Goal: Task Accomplishment & Management: Manage account settings

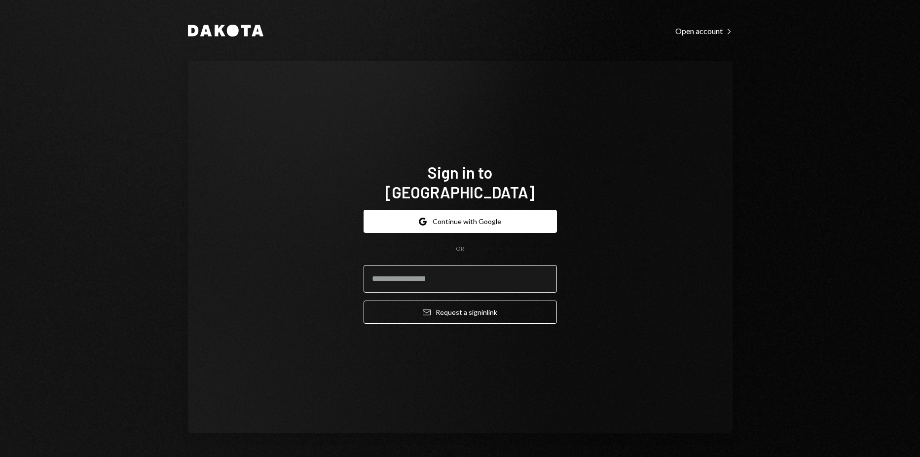
click at [446, 268] on input "email" at bounding box center [460, 279] width 193 height 28
type input "**********"
click at [364, 301] on button "Email Request a sign in link" at bounding box center [460, 312] width 193 height 23
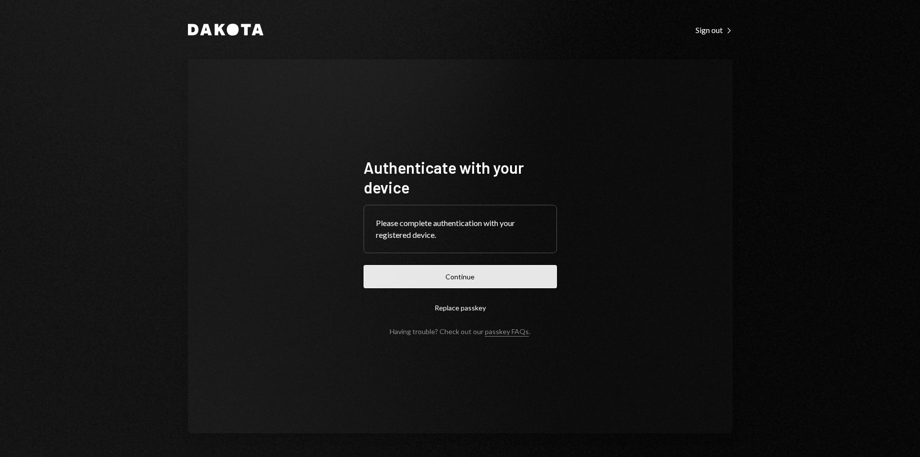
click at [452, 276] on button "Continue" at bounding box center [460, 276] width 193 height 23
click at [484, 279] on button "Continue" at bounding box center [460, 276] width 193 height 23
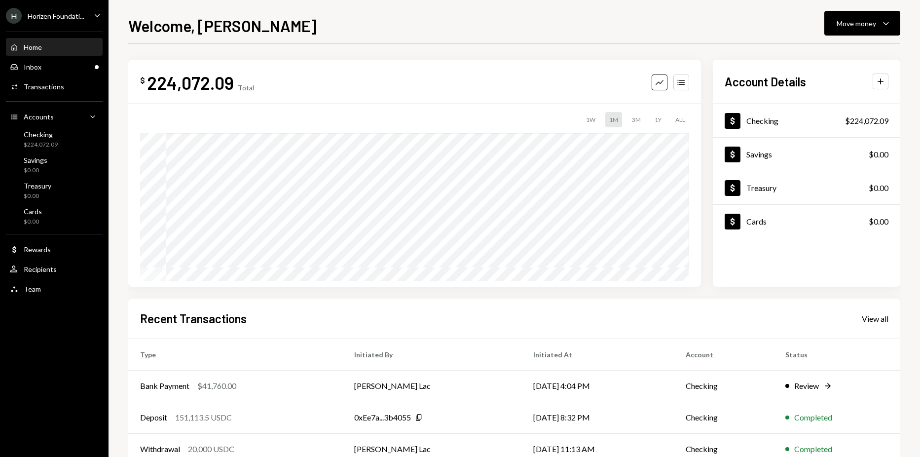
click at [77, 21] on div "H Horizen Foundati..." at bounding box center [45, 16] width 78 height 16
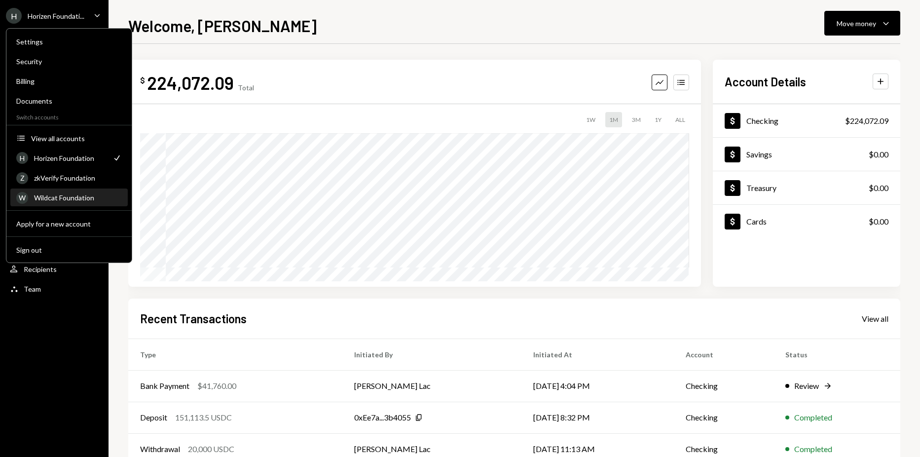
click at [59, 191] on div "W Wildcat Foundation" at bounding box center [69, 198] width 106 height 17
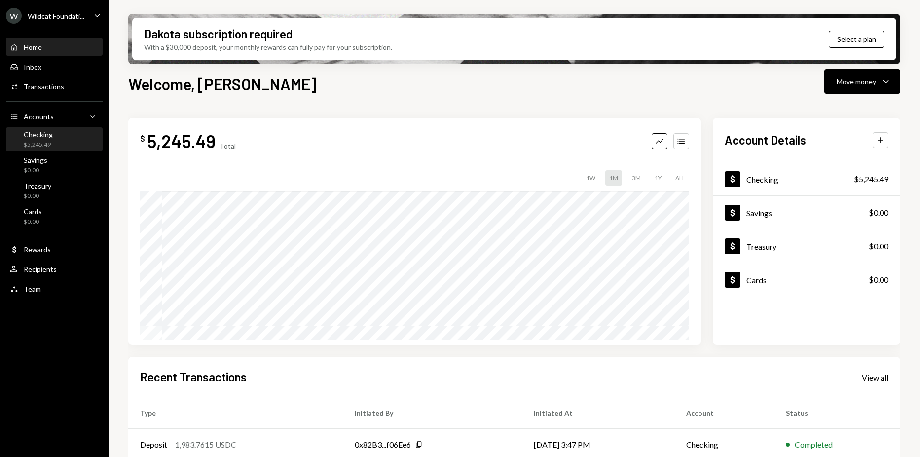
click at [31, 136] on div "Checking" at bounding box center [38, 134] width 29 height 8
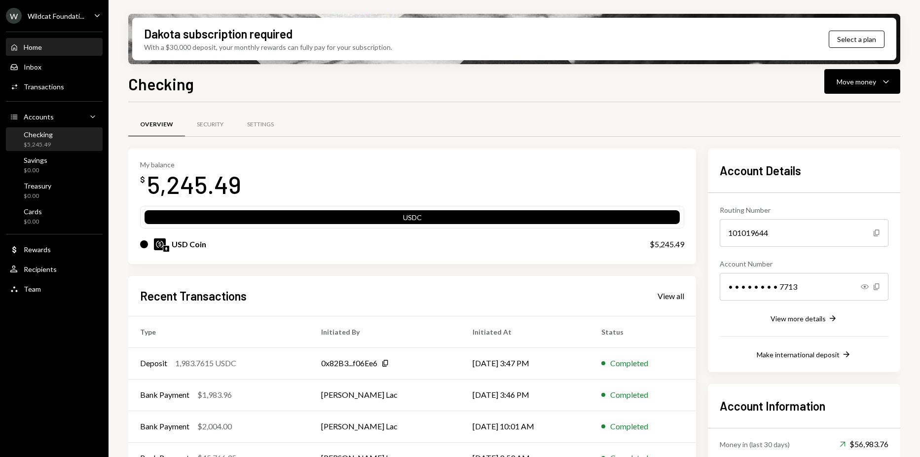
click at [56, 45] on div "Home Home" at bounding box center [54, 47] width 89 height 9
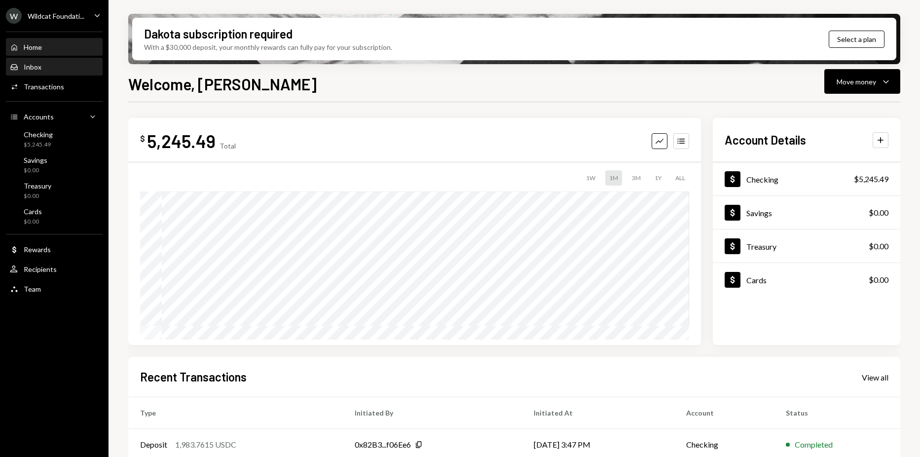
click at [59, 61] on div "Inbox Inbox" at bounding box center [54, 67] width 89 height 17
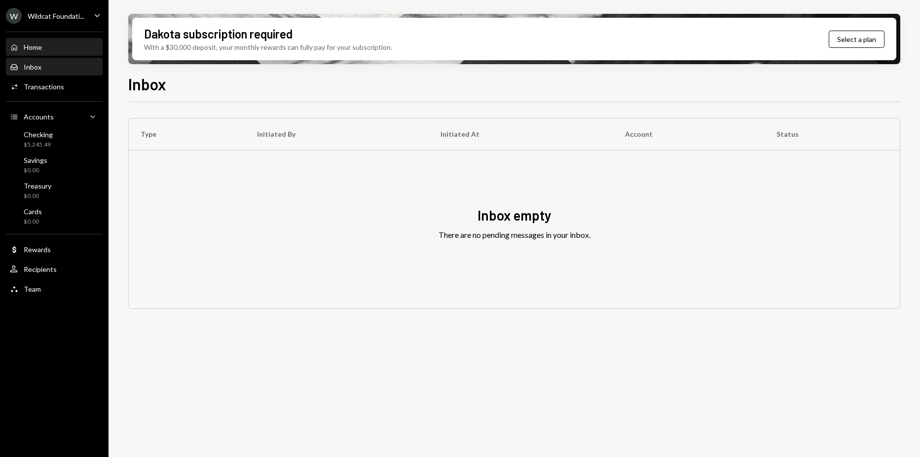
click at [56, 40] on div "Home Home" at bounding box center [54, 47] width 89 height 17
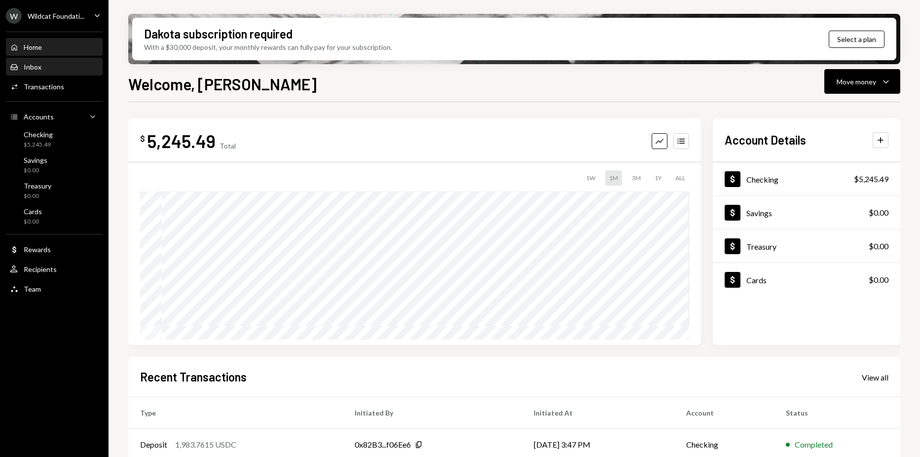
click at [65, 63] on div "Inbox Inbox" at bounding box center [54, 67] width 89 height 9
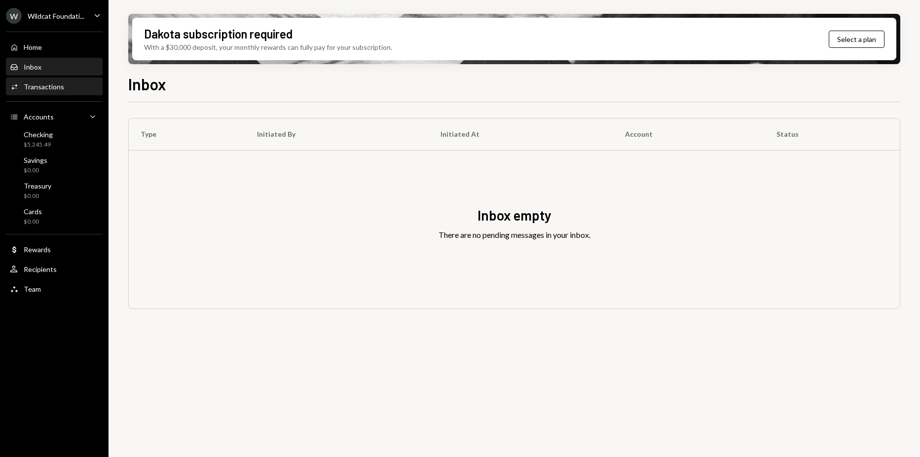
click at [47, 86] on div "Transactions" at bounding box center [44, 86] width 40 height 8
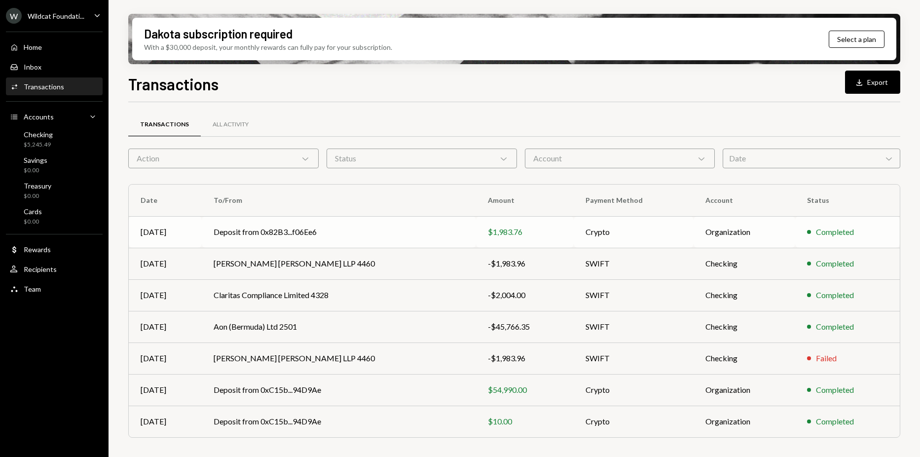
click at [515, 223] on td "$1,983.76" at bounding box center [524, 232] width 97 height 32
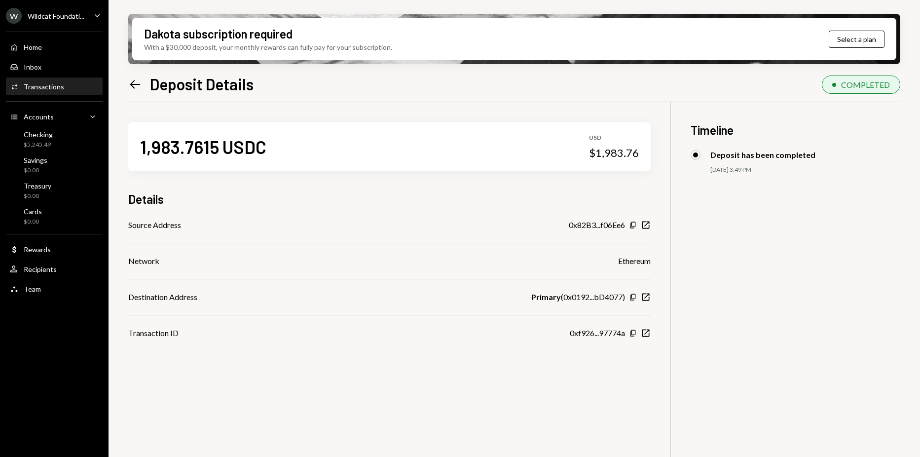
click at [137, 88] on icon "Left Arrow" at bounding box center [135, 84] width 14 height 14
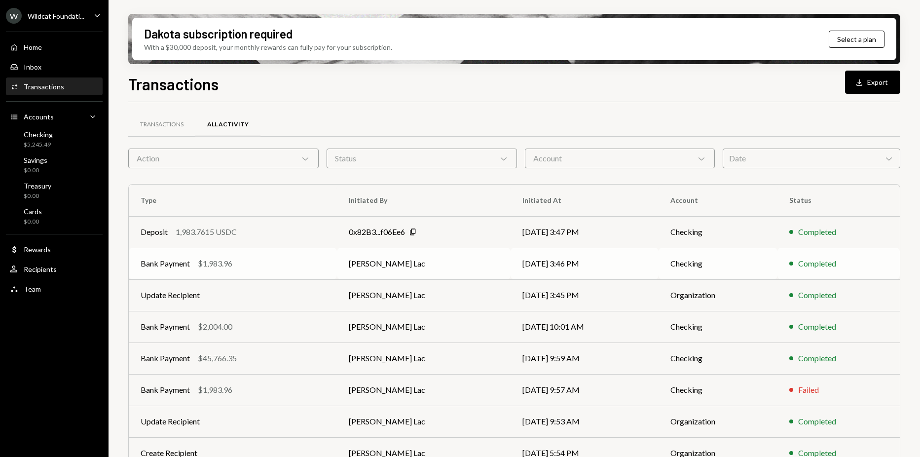
click at [487, 260] on td "[PERSON_NAME] Lac" at bounding box center [424, 264] width 174 height 32
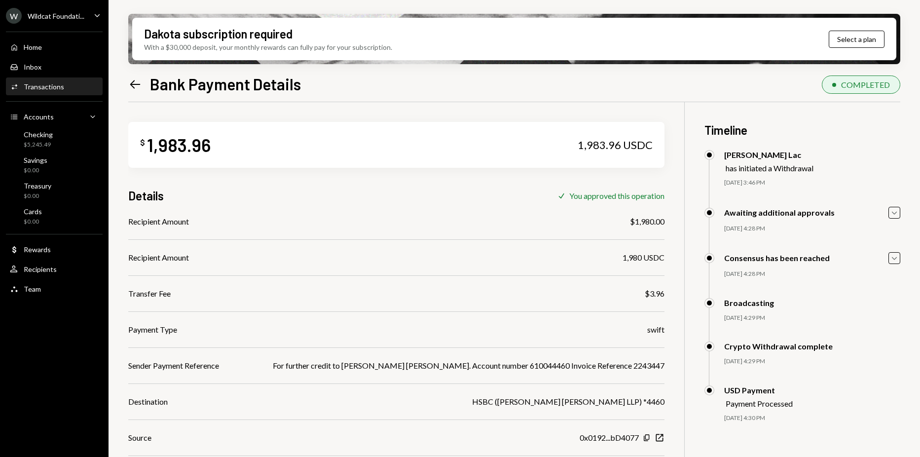
scroll to position [79, 0]
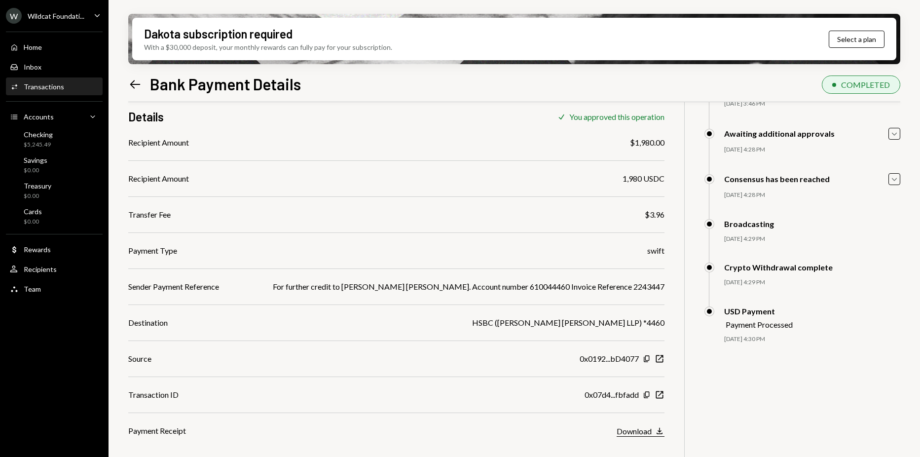
click at [638, 431] on button "Download Download" at bounding box center [641, 431] width 48 height 11
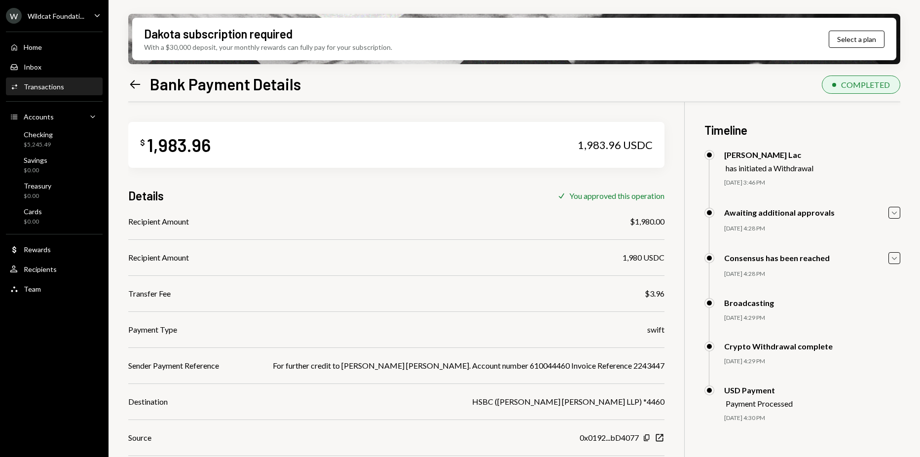
scroll to position [79, 0]
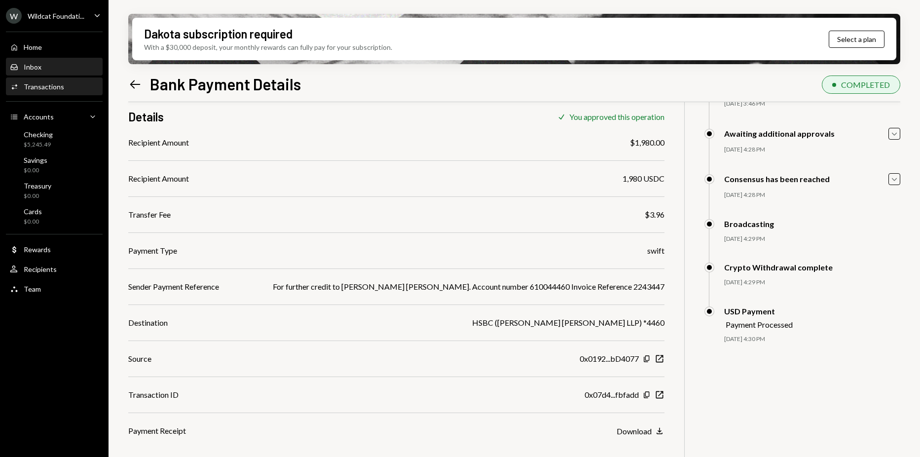
click at [44, 61] on div "Inbox Inbox" at bounding box center [54, 67] width 89 height 17
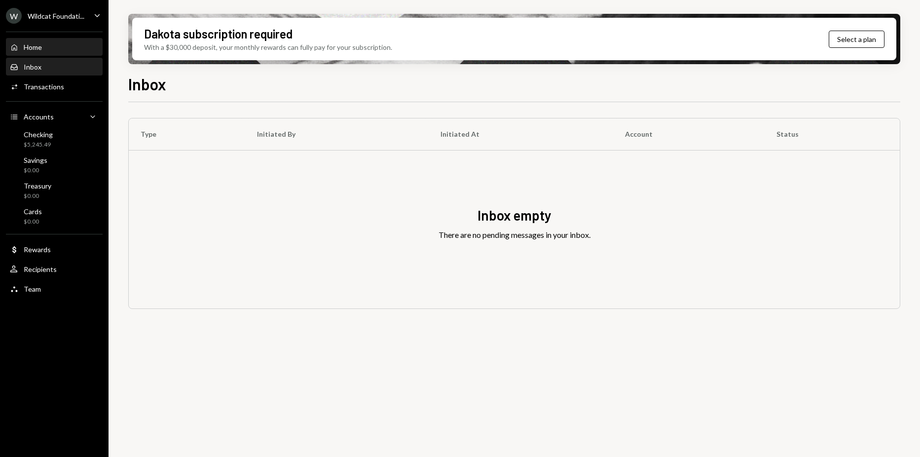
click at [53, 50] on div "Home Home" at bounding box center [54, 47] width 89 height 9
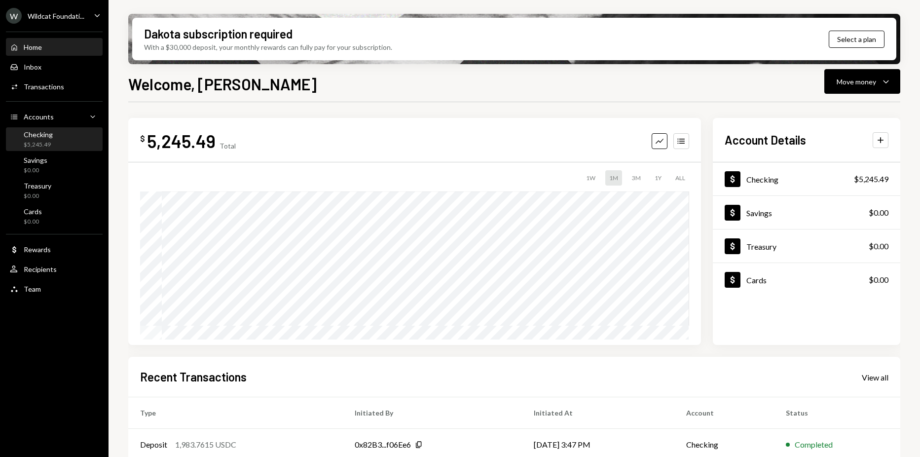
click at [58, 139] on div "Checking $5,245.49" at bounding box center [54, 139] width 89 height 19
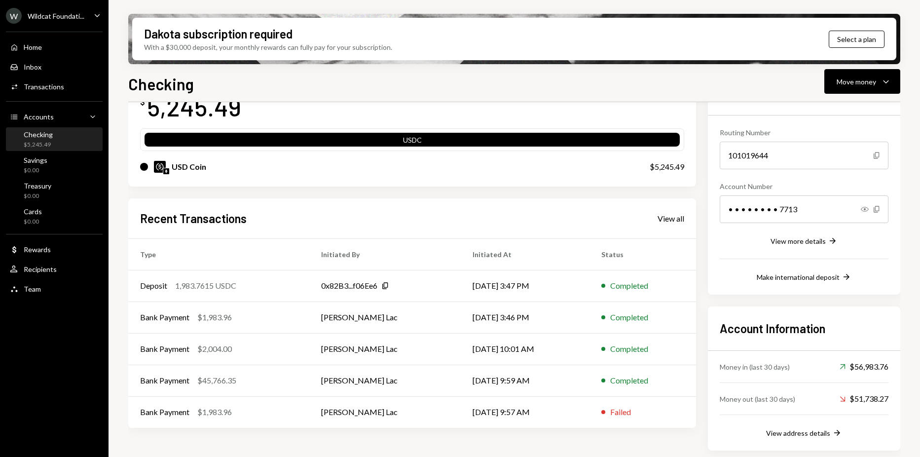
scroll to position [79, 0]
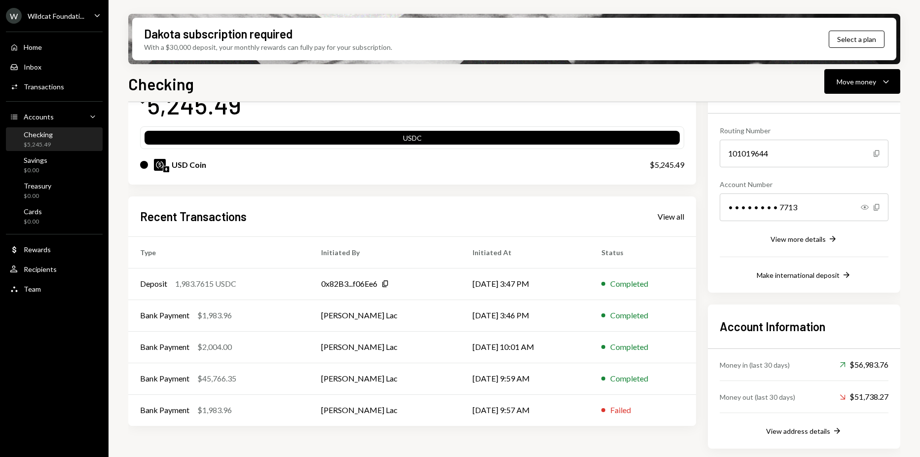
click at [686, 218] on div "Recent Transactions View all Type Initiated By Initiated At Status Deposit 1,98…" at bounding box center [412, 311] width 568 height 230
click at [681, 215] on div "View all" at bounding box center [671, 217] width 27 height 10
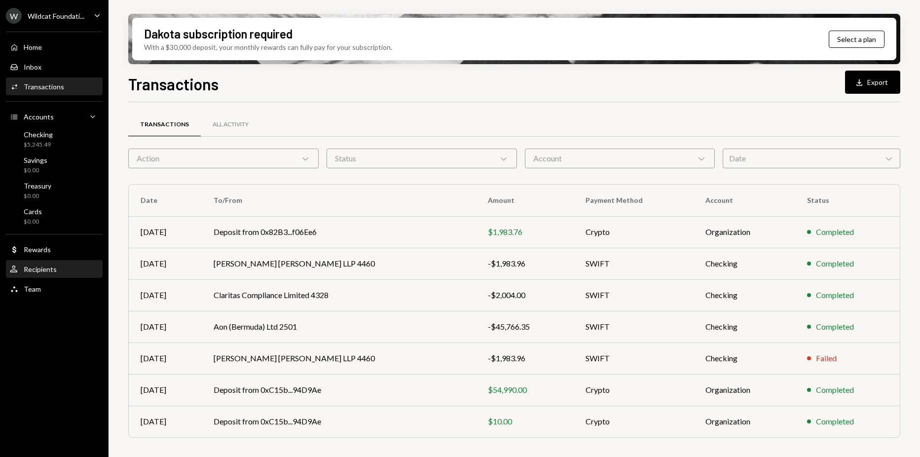
click at [81, 263] on div "User Recipients" at bounding box center [54, 269] width 89 height 17
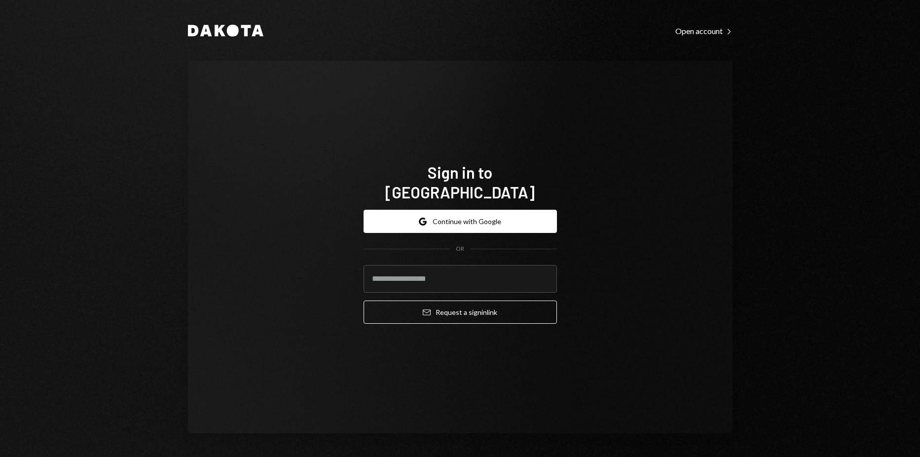
click at [128, 121] on div "Dakota Open account Right Caret Sign in to Dakota Google Continue with Google O…" at bounding box center [460, 228] width 920 height 457
type input "**********"
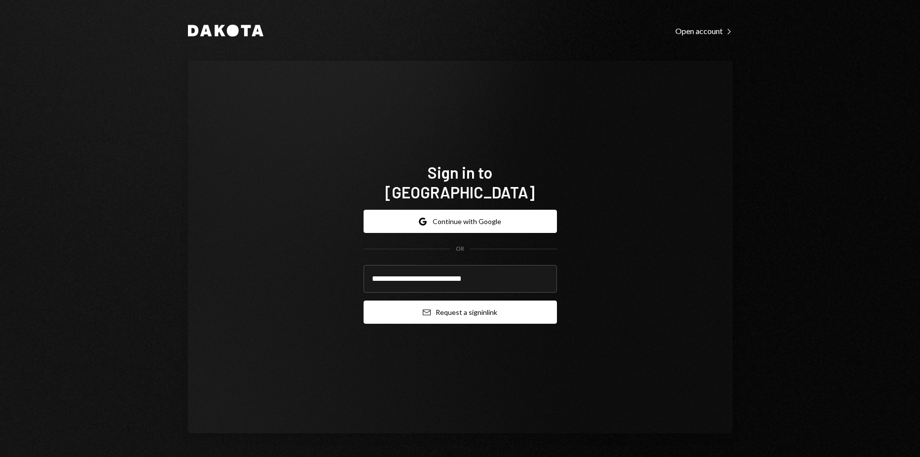
click at [476, 305] on button "Email Request a sign in link" at bounding box center [460, 312] width 193 height 23
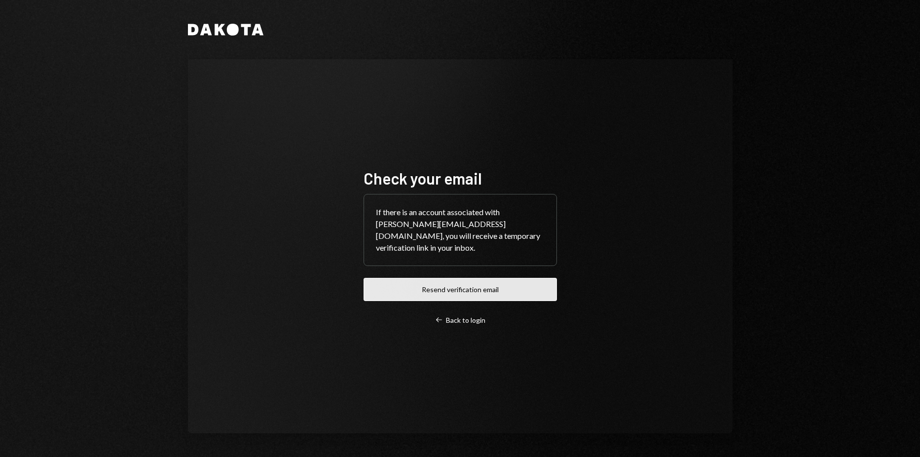
click at [446, 283] on button "Resend verification email" at bounding box center [460, 289] width 193 height 23
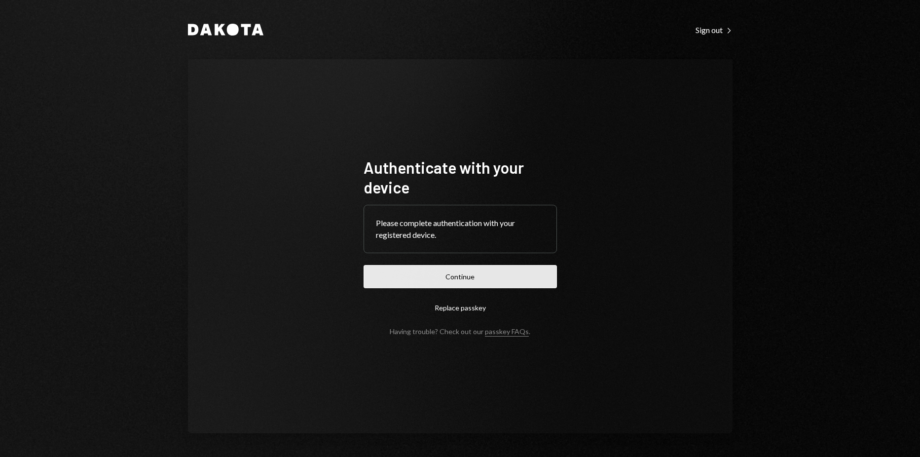
click at [480, 284] on button "Continue" at bounding box center [460, 276] width 193 height 23
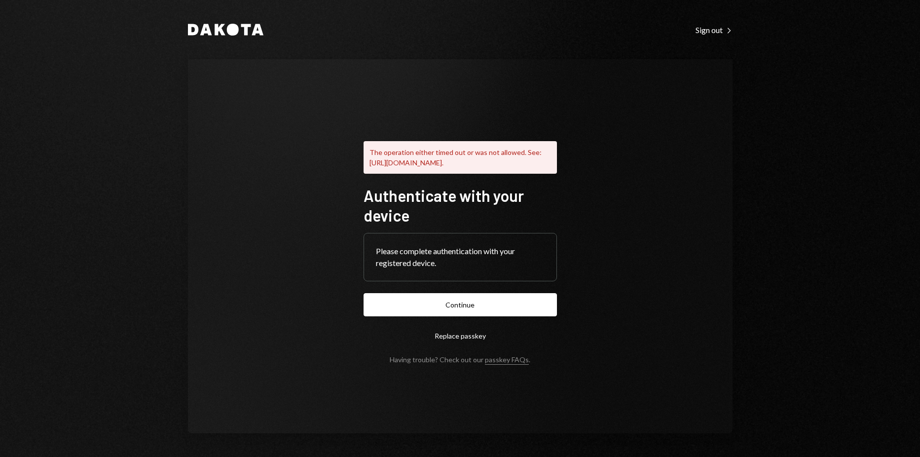
click at [793, 103] on div "Dakota Sign out Right Caret The operation either timed out or was not allowed. …" at bounding box center [460, 228] width 920 height 457
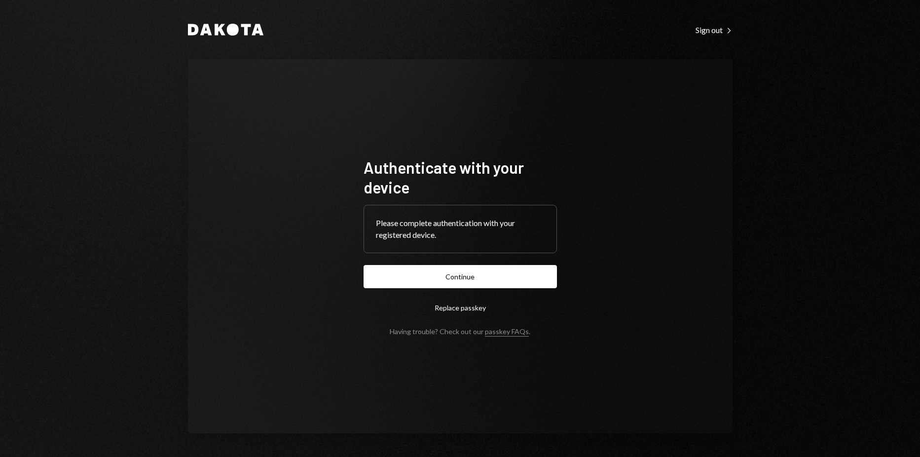
click at [388, 262] on form "Authenticate with your device Please complete authentication with your register…" at bounding box center [460, 246] width 193 height 178
click at [388, 266] on button "Continue" at bounding box center [460, 276] width 193 height 23
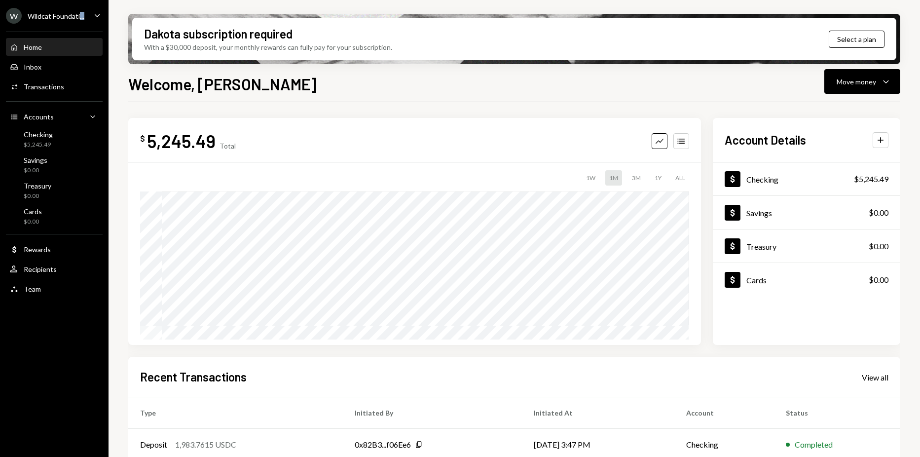
click at [80, 24] on ul "W Wildcat Foundati... Caret Down Home Home Inbox Inbox Activities Transactions …" at bounding box center [54, 150] width 109 height 300
drag, startPoint x: 80, startPoint y: 24, endPoint x: 80, endPoint y: 17, distance: 6.4
click at [80, 17] on div "Wildcat Foundati..." at bounding box center [56, 16] width 57 height 8
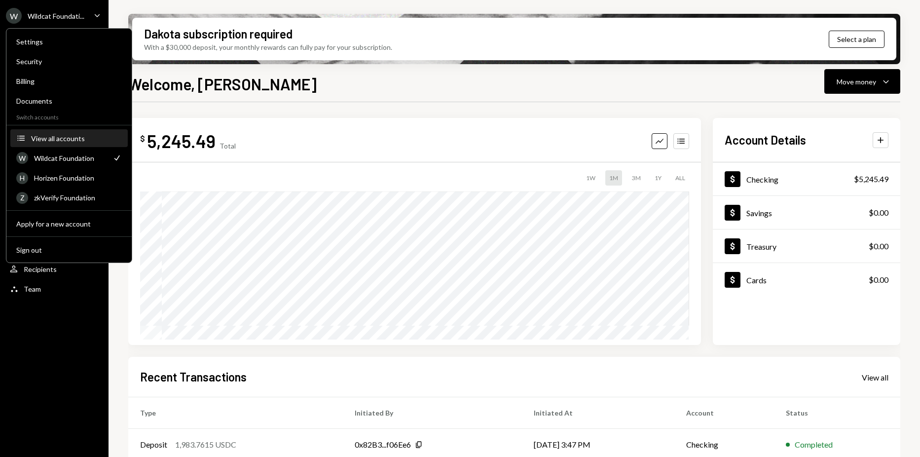
click at [63, 136] on div "View all accounts" at bounding box center [76, 138] width 91 height 8
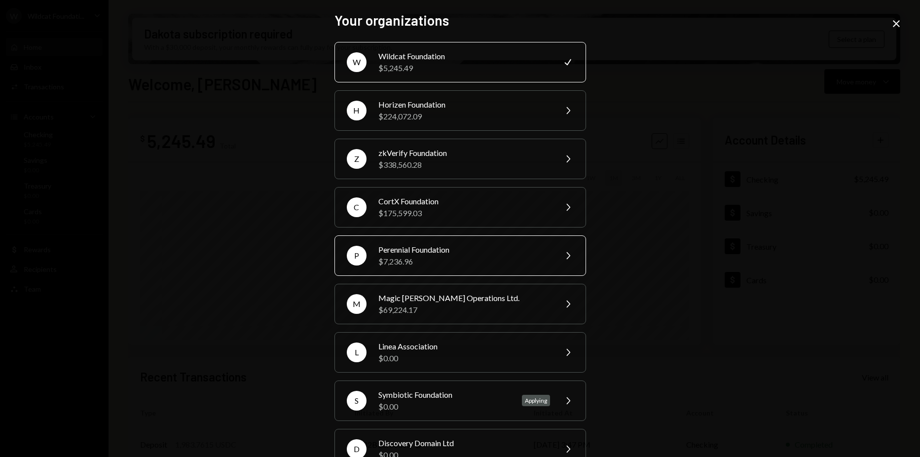
click at [463, 244] on div "Perennial Foundation" at bounding box center [465, 250] width 172 height 12
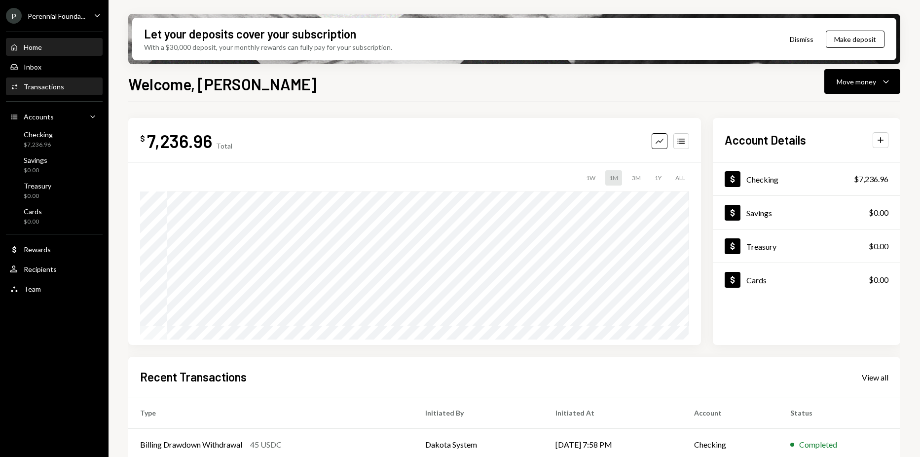
click at [49, 88] on div "Transactions" at bounding box center [44, 86] width 40 height 8
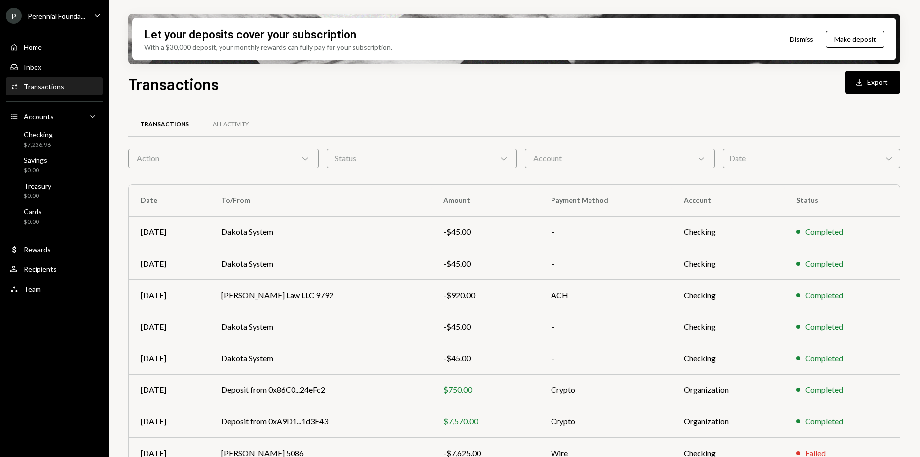
click at [478, 104] on div "Transactions All Activity Action Chevron Down Status Chevron Down Account Chevr…" at bounding box center [514, 337] width 772 height 471
click at [859, 117] on div "Transactions All Activity" at bounding box center [514, 124] width 772 height 25
click at [899, 134] on div "Transactions All Activity" at bounding box center [514, 124] width 772 height 25
